Goal: Transaction & Acquisition: Purchase product/service

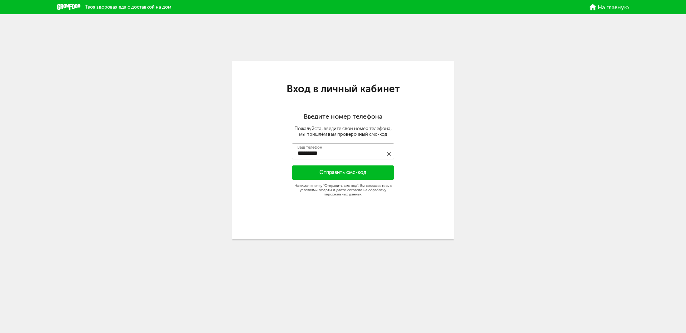
type input "**********"
click at [353, 171] on button "Отправить смс-код" at bounding box center [343, 172] width 102 height 14
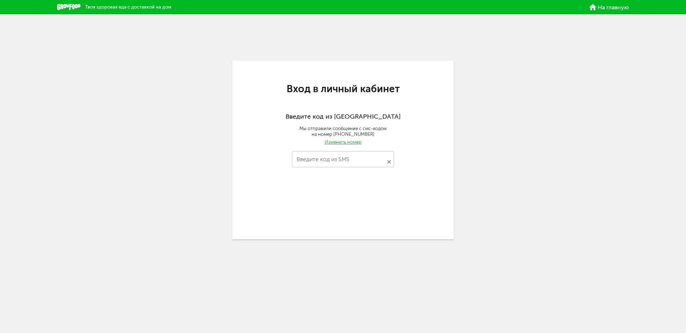
type input "****"
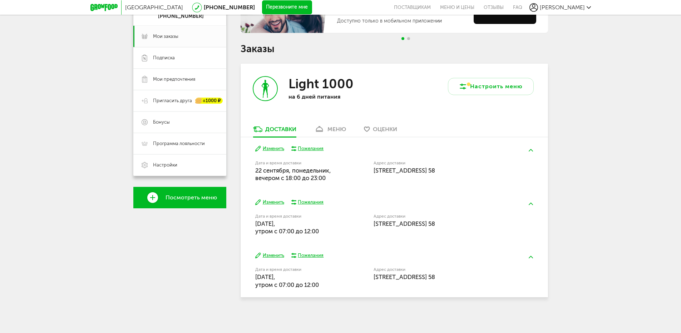
scroll to position [95, 0]
click at [272, 201] on button "Изменить" at bounding box center [269, 202] width 29 height 7
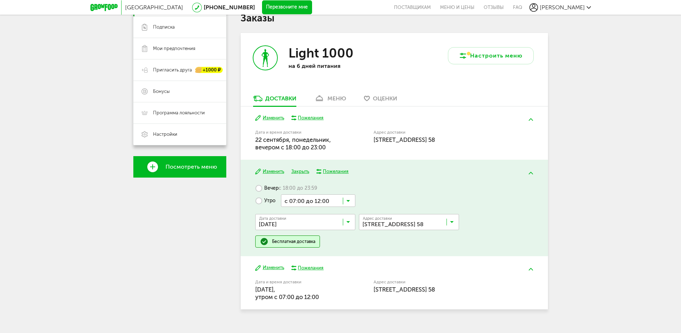
scroll to position [130, 0]
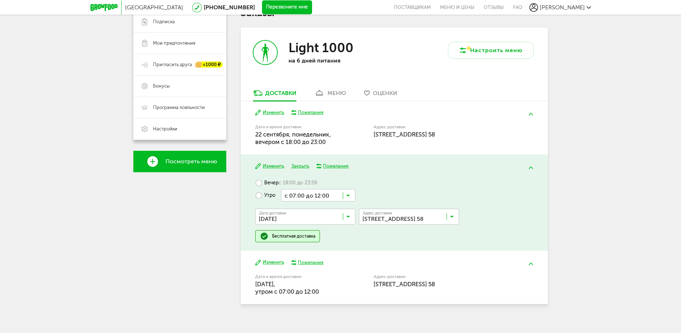
click at [258, 183] on label "Вечер с 18:00 до 23:59" at bounding box center [286, 182] width 62 height 13
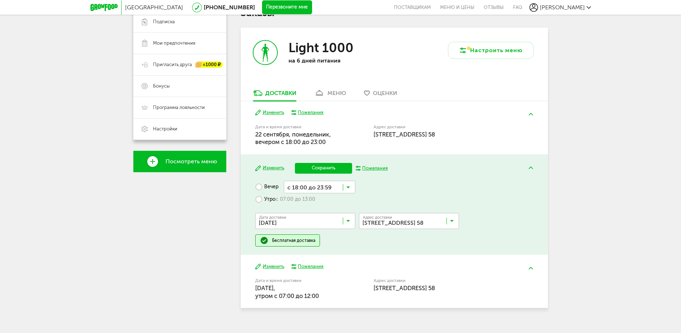
click at [327, 167] on button "Сохранить" at bounding box center [323, 168] width 57 height 11
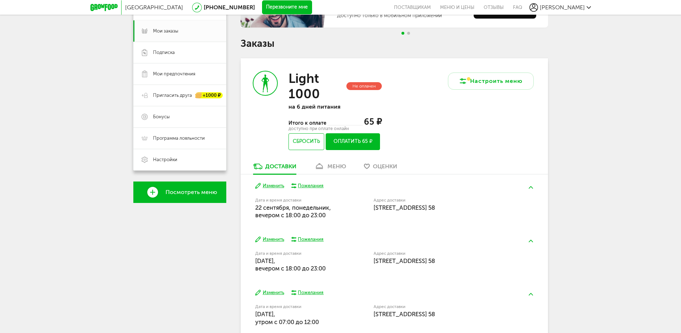
scroll to position [137, 0]
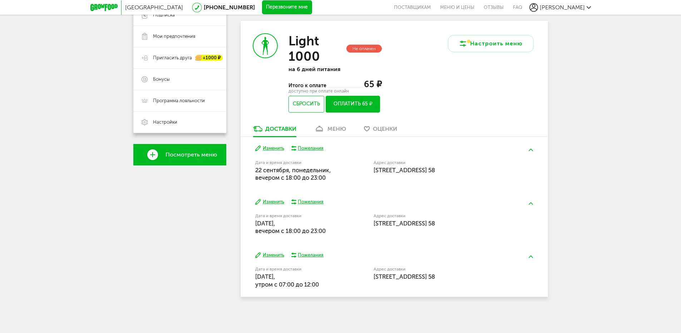
click at [274, 201] on button "Изменить" at bounding box center [269, 202] width 29 height 7
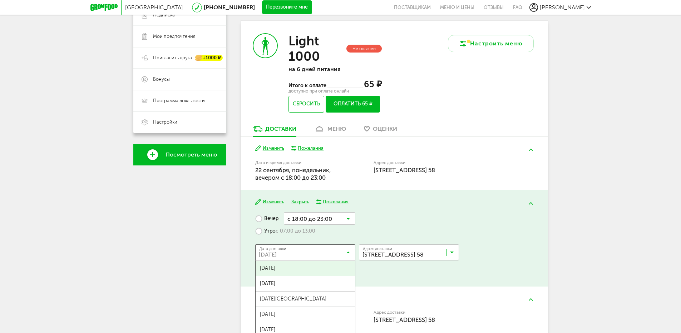
click at [348, 253] on icon at bounding box center [348, 253] width 4 height 7
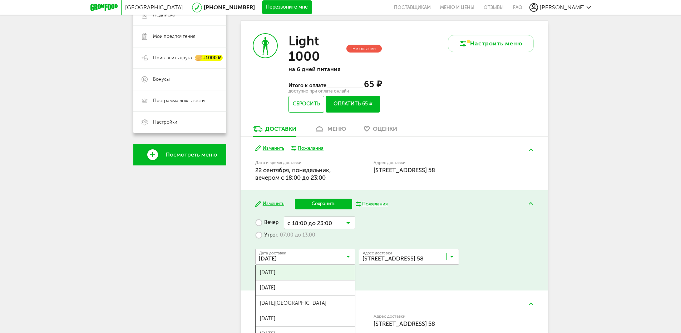
click at [294, 268] on span "24 сентября, среда" at bounding box center [304, 272] width 99 height 15
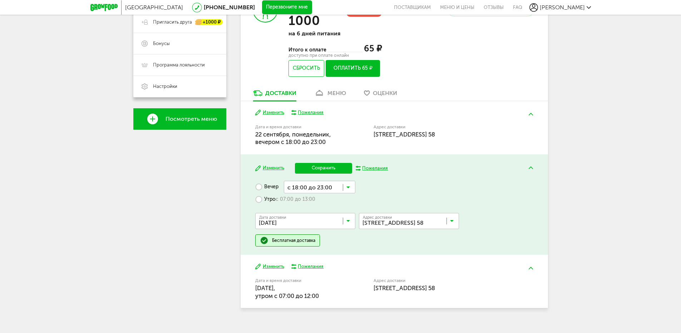
scroll to position [184, 0]
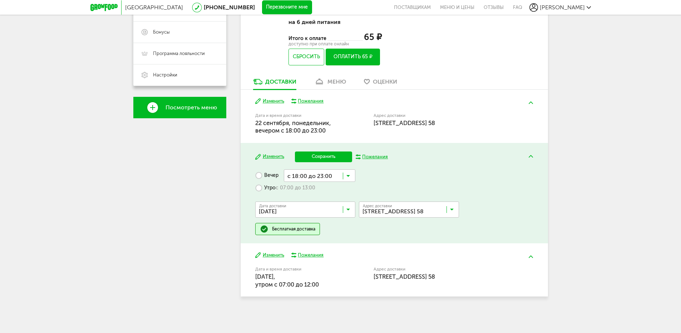
click at [326, 156] on button "Сохранить" at bounding box center [323, 156] width 57 height 11
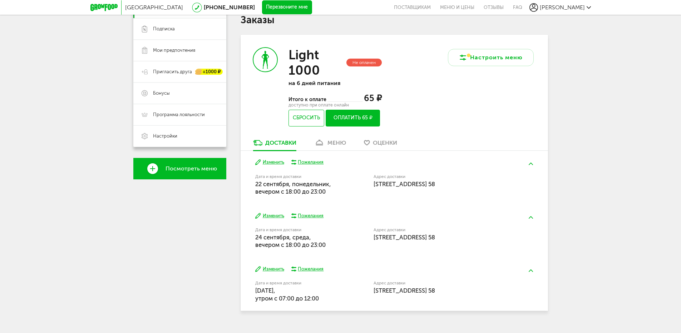
scroll to position [137, 0]
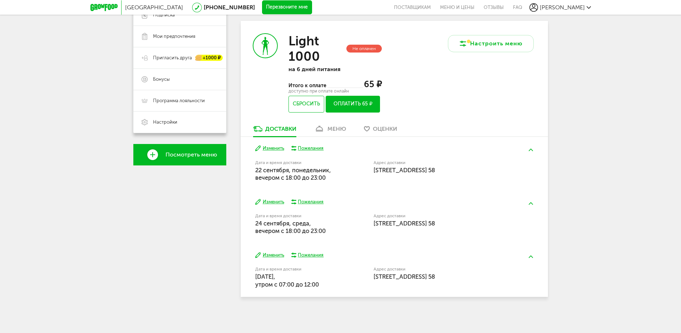
click at [272, 254] on button "Изменить" at bounding box center [269, 255] width 29 height 7
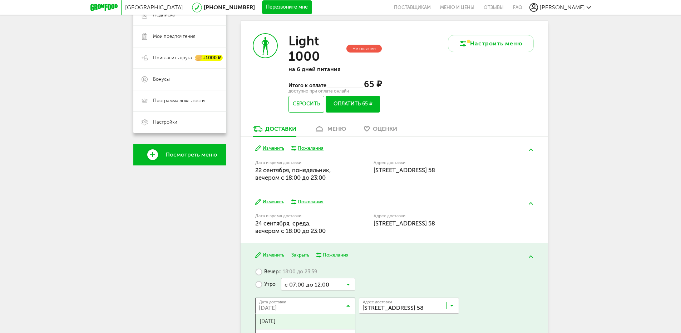
click at [348, 306] on icon at bounding box center [348, 307] width 4 height 7
click at [307, 322] on span "27 сентября, суббота" at bounding box center [304, 321] width 99 height 15
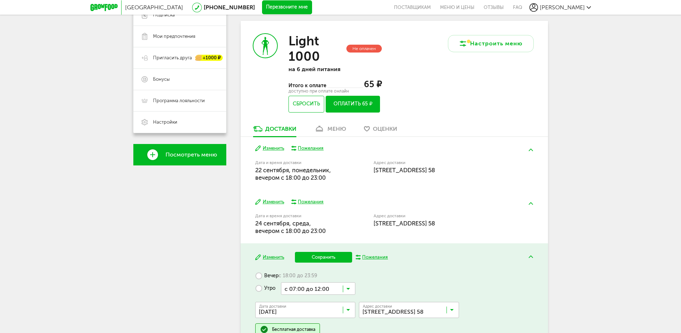
click at [328, 256] on button "Сохранить" at bounding box center [323, 257] width 57 height 11
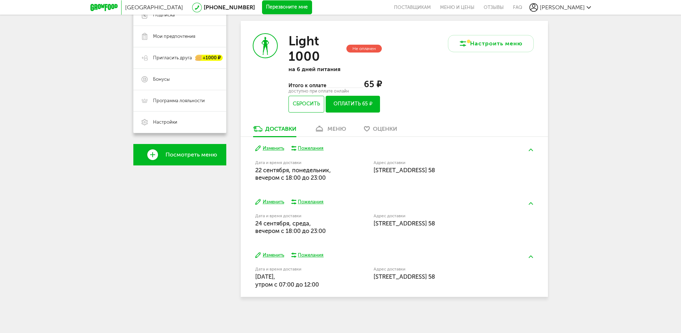
click at [353, 104] on button "Оплатить 65 ₽" at bounding box center [352, 104] width 54 height 17
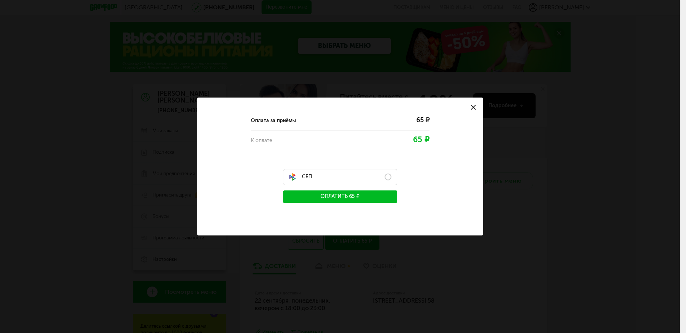
click at [338, 177] on label "СБП" at bounding box center [340, 177] width 114 height 16
click at [344, 177] on label "СБП" at bounding box center [340, 177] width 114 height 16
click at [358, 175] on label "СБП" at bounding box center [340, 177] width 114 height 16
click at [349, 196] on button "Оплатить 65 ₽" at bounding box center [340, 196] width 114 height 13
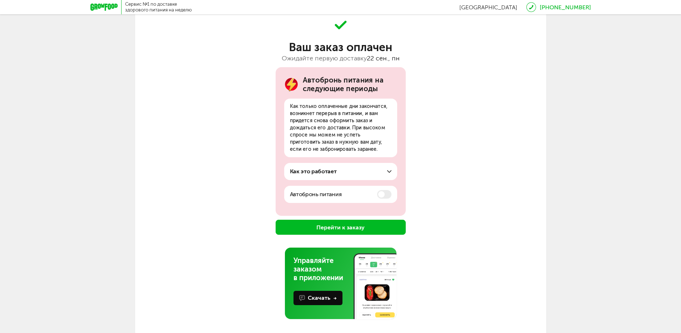
scroll to position [39, 0]
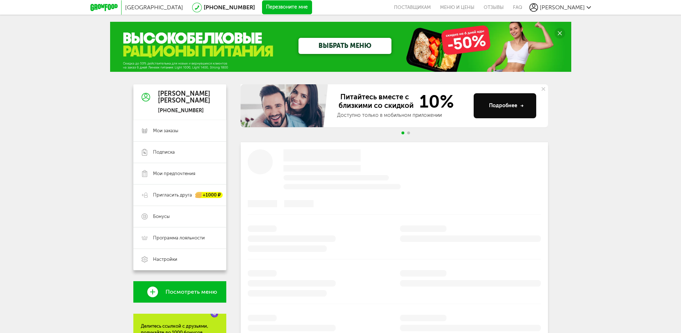
click at [589, 200] on div "Москва 8 (800) 555-21-78 Перезвоните мне поставщикам Меню и цены Отзывы FAQ Еле…" at bounding box center [340, 232] width 681 height 464
click at [170, 132] on span "Мои заказы" at bounding box center [165, 131] width 25 height 6
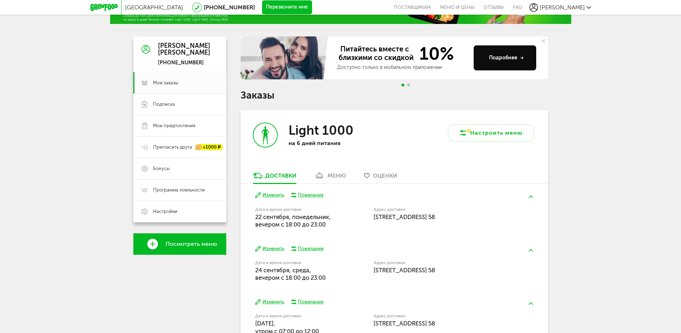
scroll to position [95, 0]
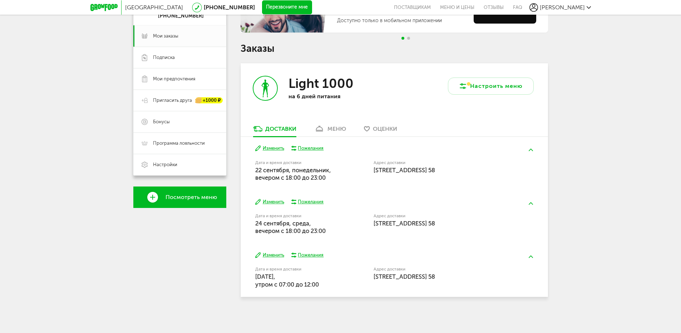
click at [576, 176] on div "Москва 8 (800) 555-21-78 Перезвоните мне поставщикам Меню и цены Отзывы FAQ Еле…" at bounding box center [340, 119] width 681 height 428
click at [586, 175] on div "Москва 8 (800) 555-21-78 Перезвоните мне поставщикам Меню и цены Отзывы FAQ Еле…" at bounding box center [340, 119] width 681 height 428
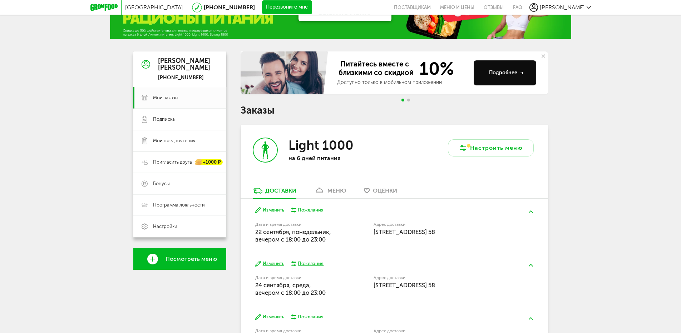
scroll to position [0, 0]
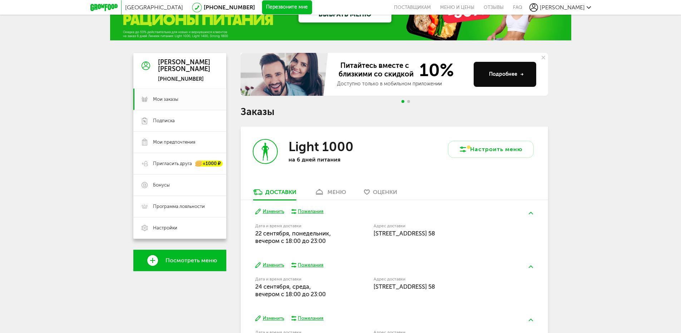
scroll to position [36, 0]
